Goal: Task Accomplishment & Management: Manage account settings

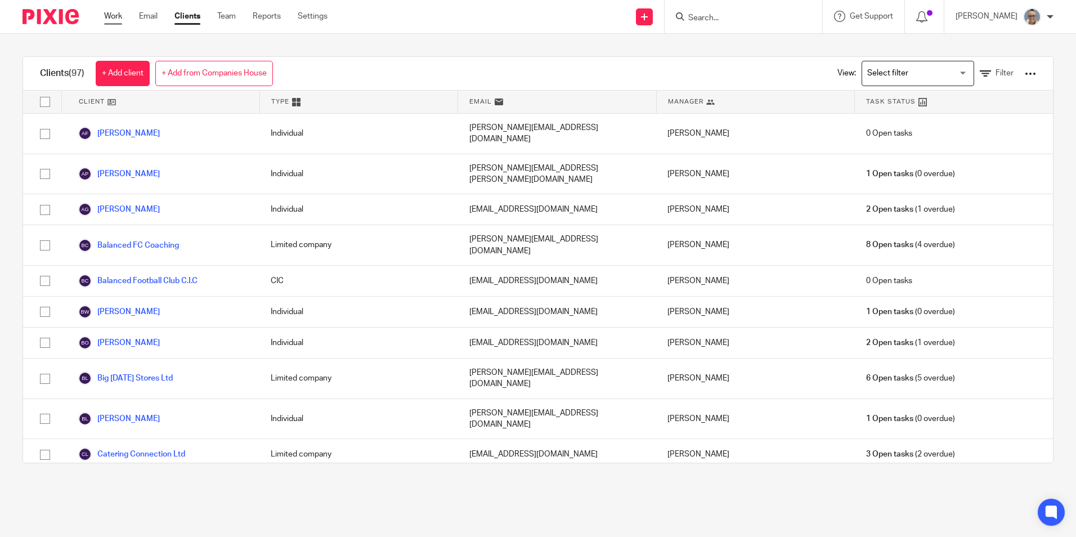
click at [120, 17] on link "Work" at bounding box center [113, 16] width 18 height 11
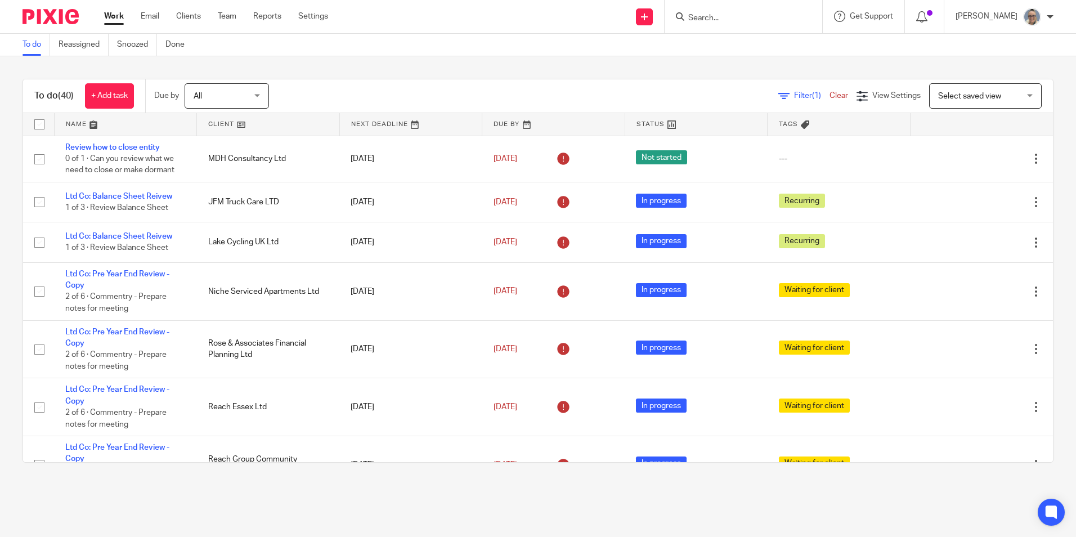
click at [367, 125] on link at bounding box center [411, 124] width 142 height 23
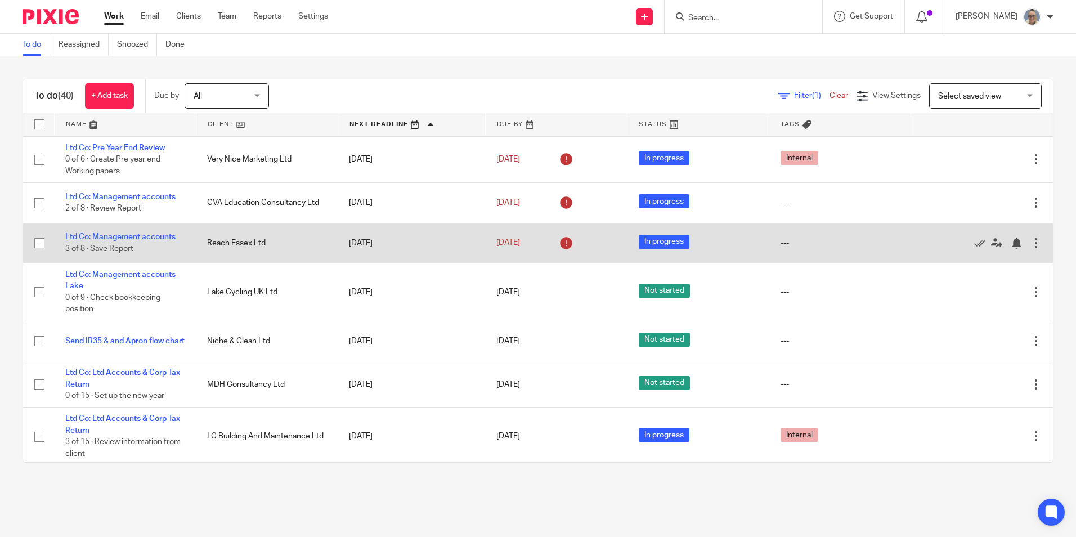
scroll to position [619, 0]
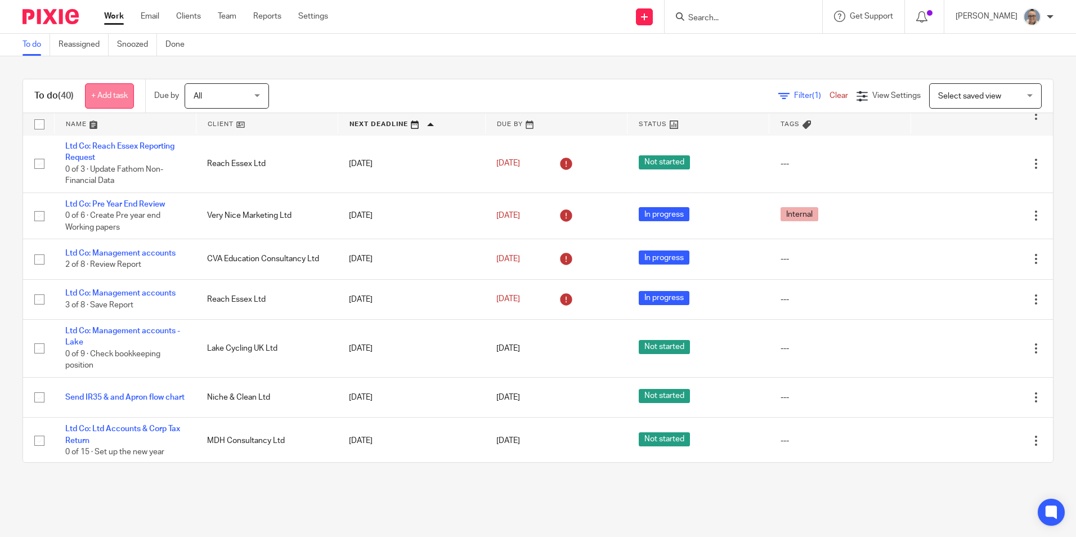
click at [111, 92] on link "+ Add task" at bounding box center [109, 95] width 49 height 25
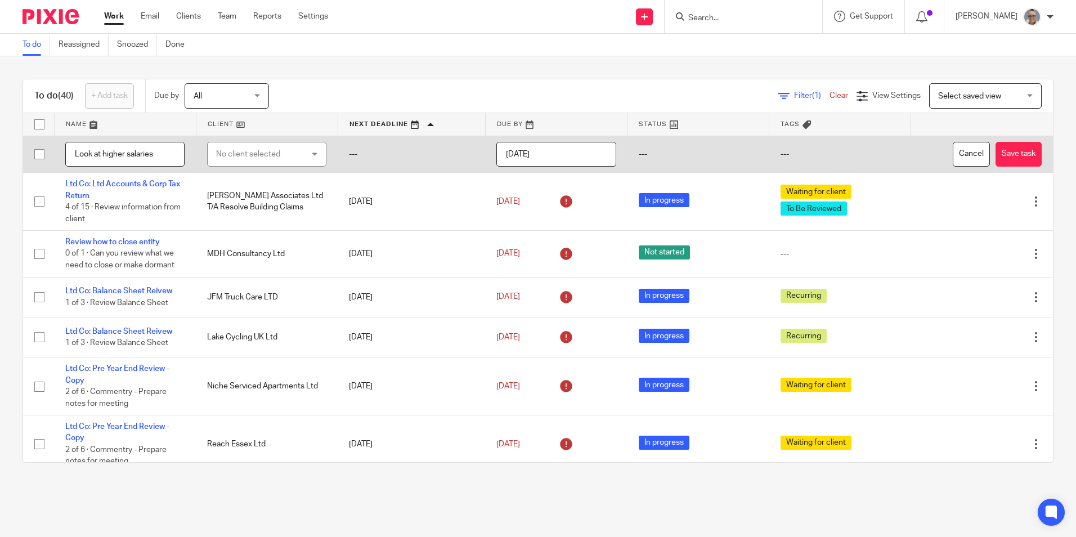
type input "Look at higher salaries"
click at [236, 149] on div "No client selected" at bounding box center [260, 154] width 88 height 24
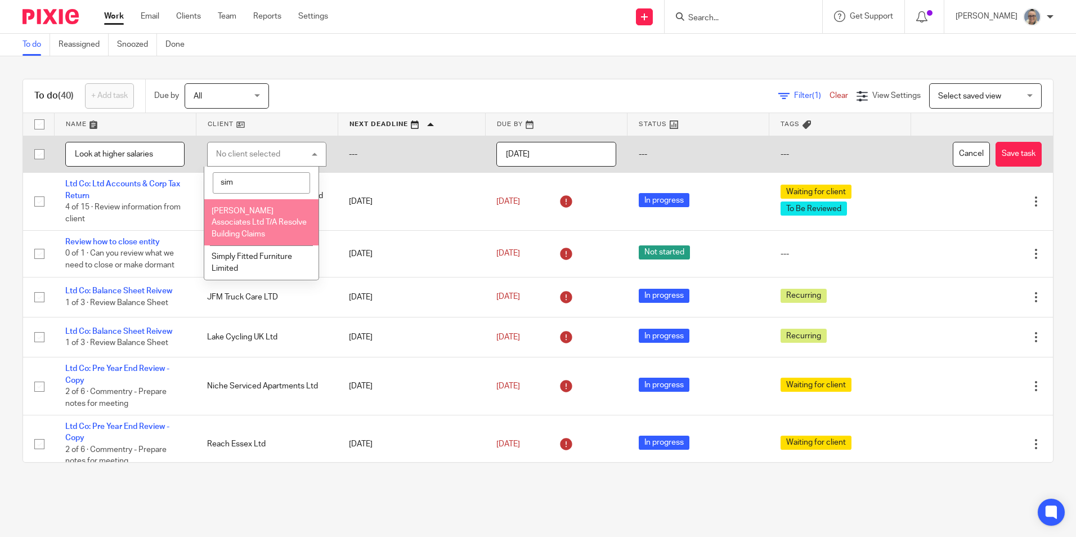
type input "sim"
click at [236, 225] on span "[PERSON_NAME] Associates Ltd T/A Resolve Building Claims" at bounding box center [259, 222] width 95 height 31
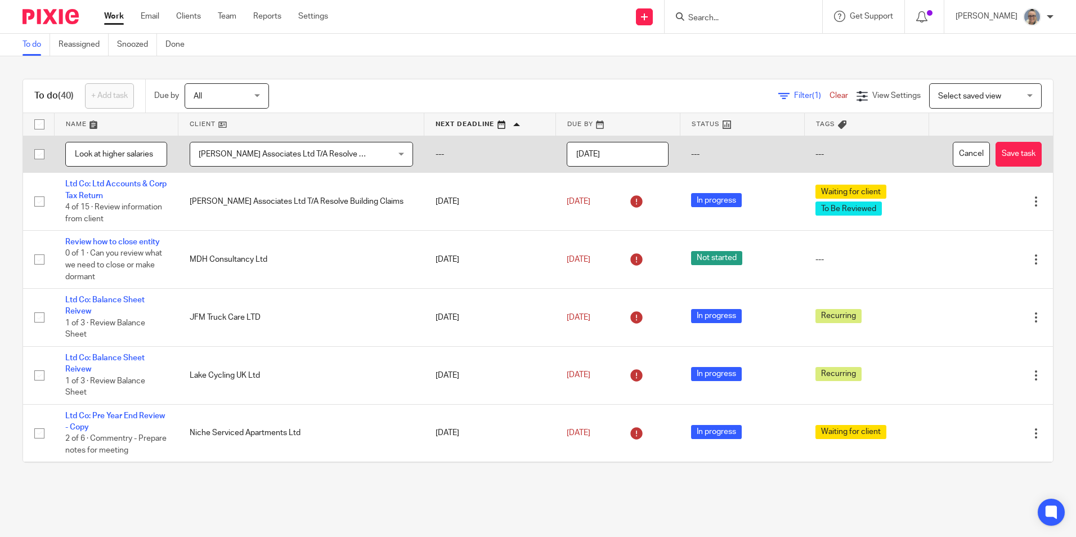
click at [611, 155] on input "[DATE]" at bounding box center [618, 154] width 102 height 25
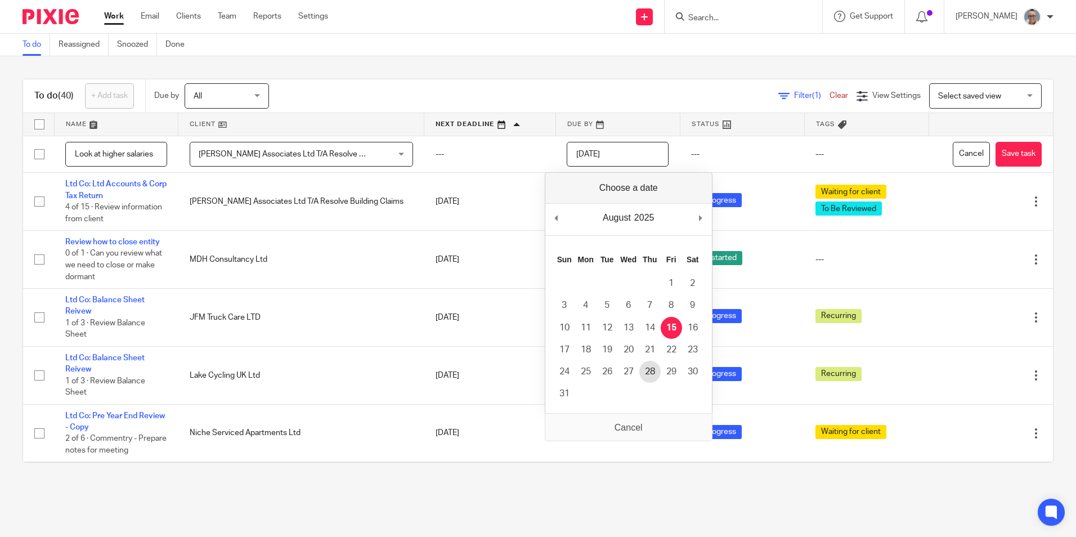
type input "2025-08-28"
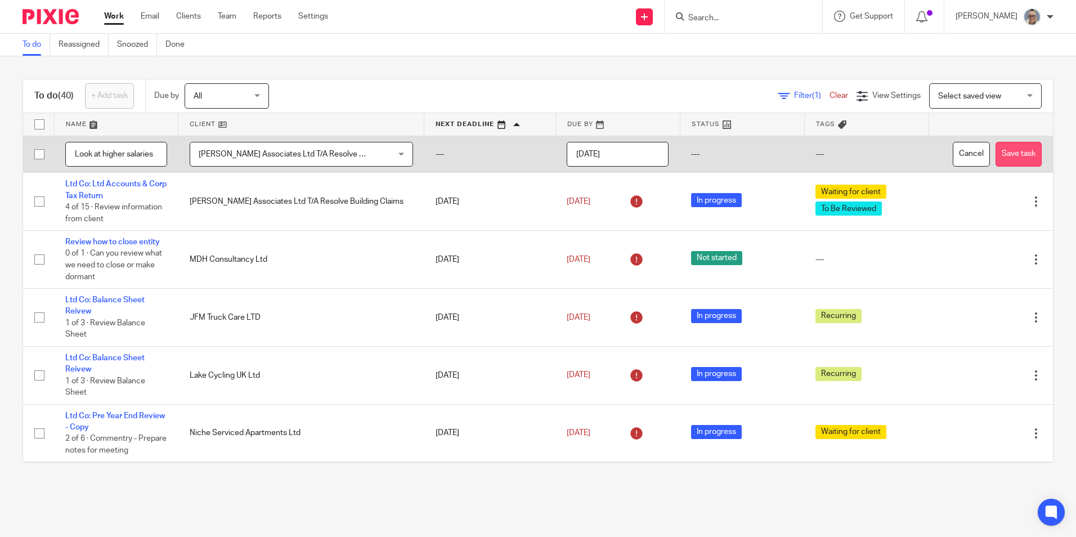
click at [996, 155] on button "Save task" at bounding box center [1019, 154] width 46 height 25
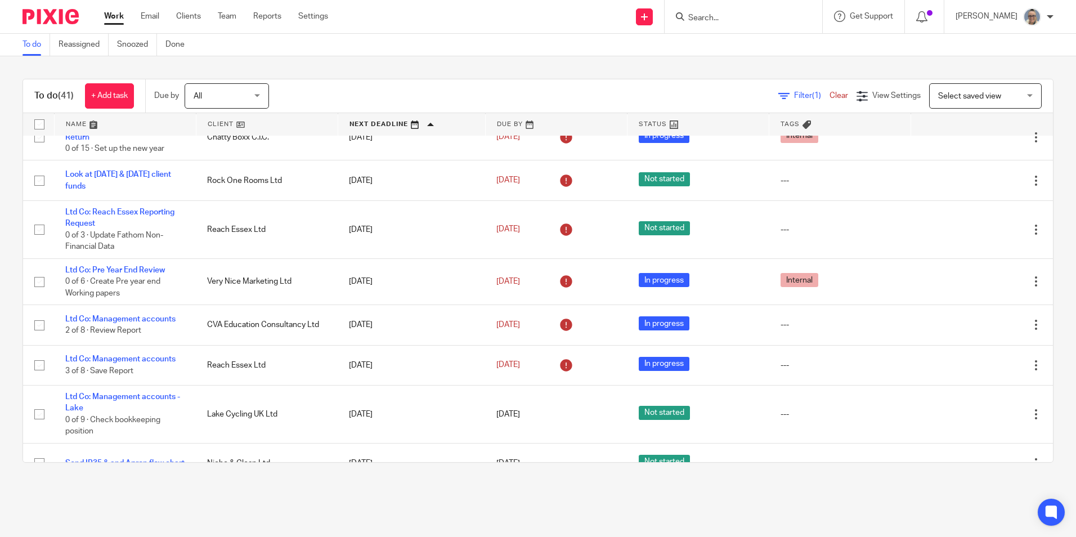
scroll to position [450, 0]
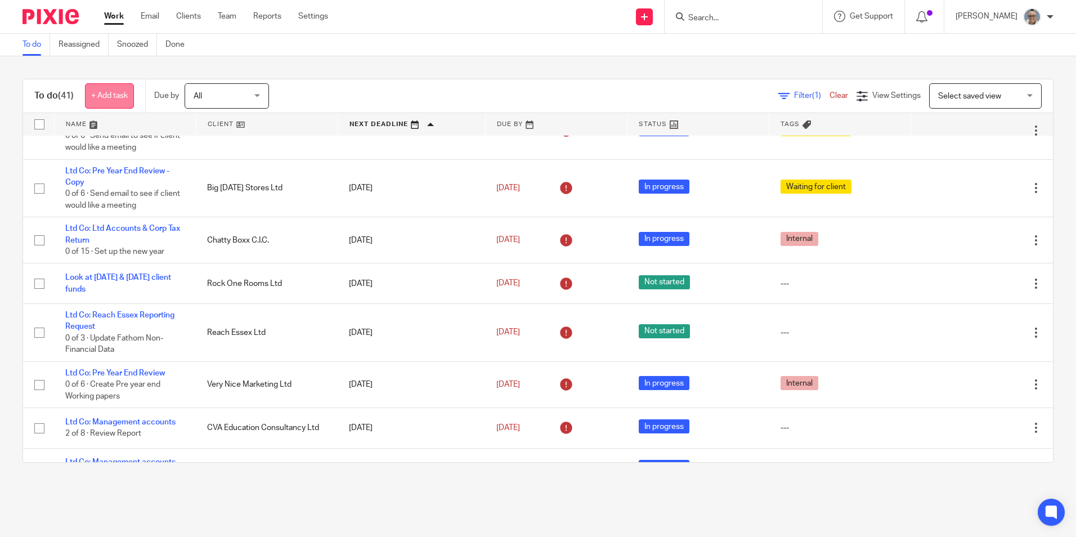
click at [119, 93] on link "+ Add task" at bounding box center [109, 95] width 49 height 25
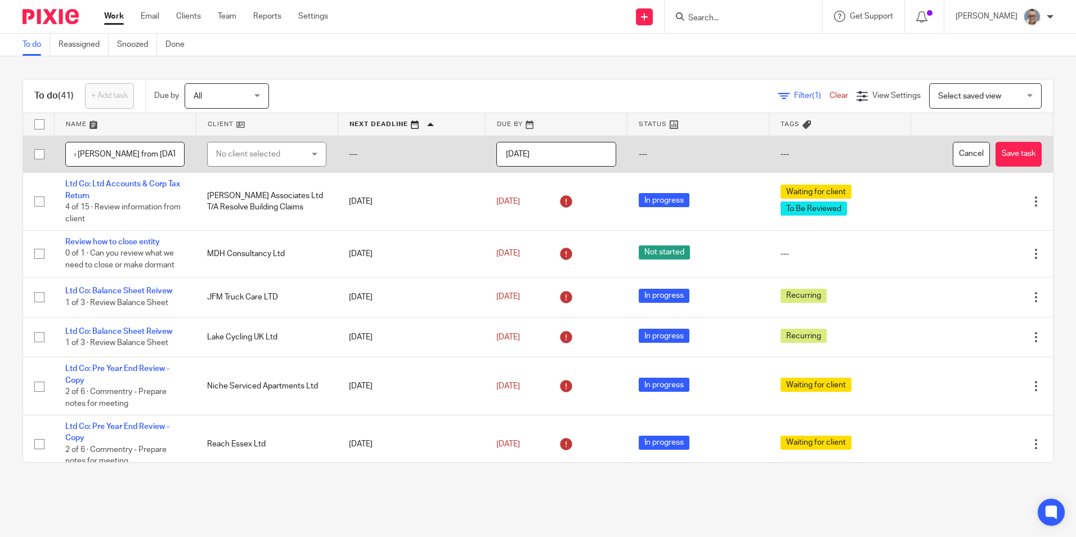
scroll to position [0, 69]
click at [150, 154] on input "Look at sales with Cadman from Jan 24 owards" at bounding box center [124, 154] width 119 height 25
type input "Look at sales with Cadman from Jan 24 onwards"
click at [261, 153] on div "No client selected" at bounding box center [260, 154] width 88 height 24
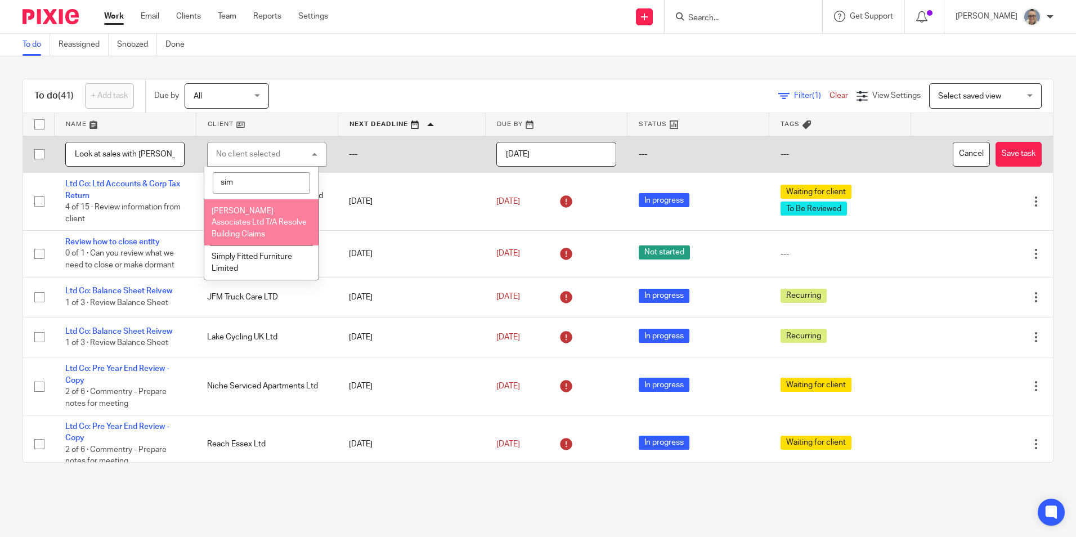
type input "sim"
click at [256, 226] on span "[PERSON_NAME] Associates Ltd T/A Resolve Building Claims" at bounding box center [259, 222] width 95 height 31
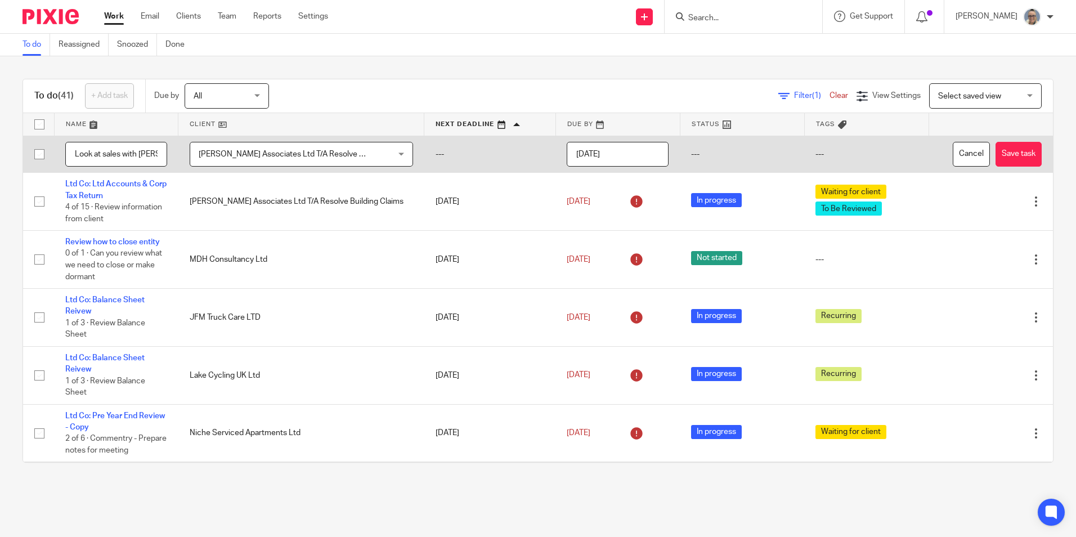
click at [591, 159] on input "[DATE]" at bounding box center [618, 154] width 102 height 25
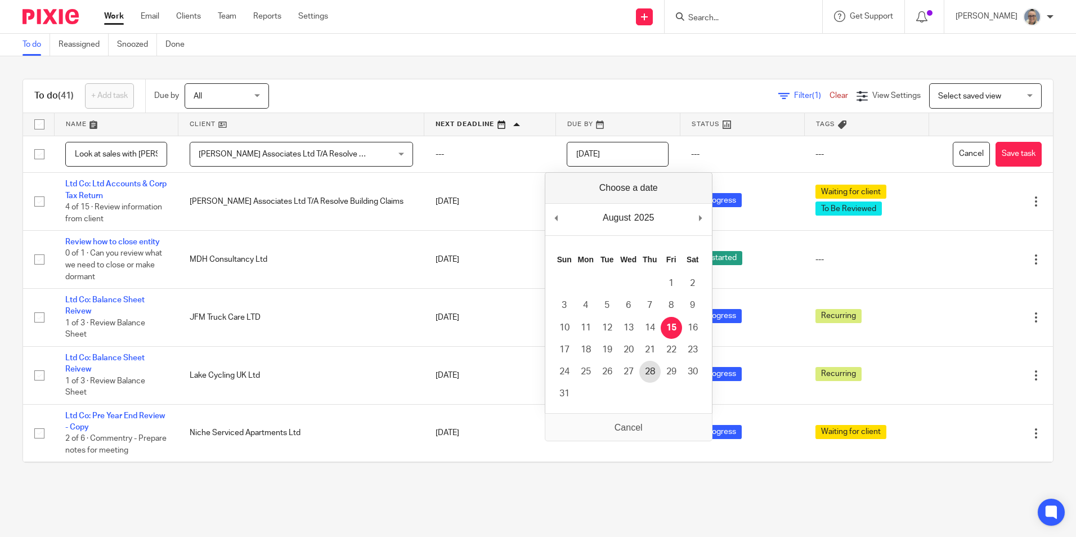
type input "2025-08-28"
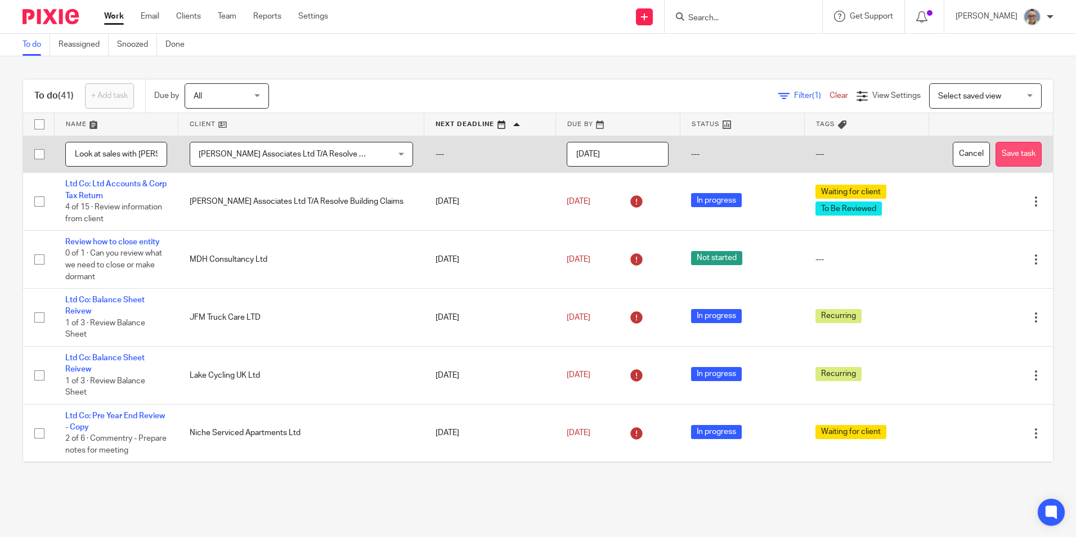
click at [996, 151] on button "Save task" at bounding box center [1019, 154] width 46 height 25
